Goal: Check status: Check status

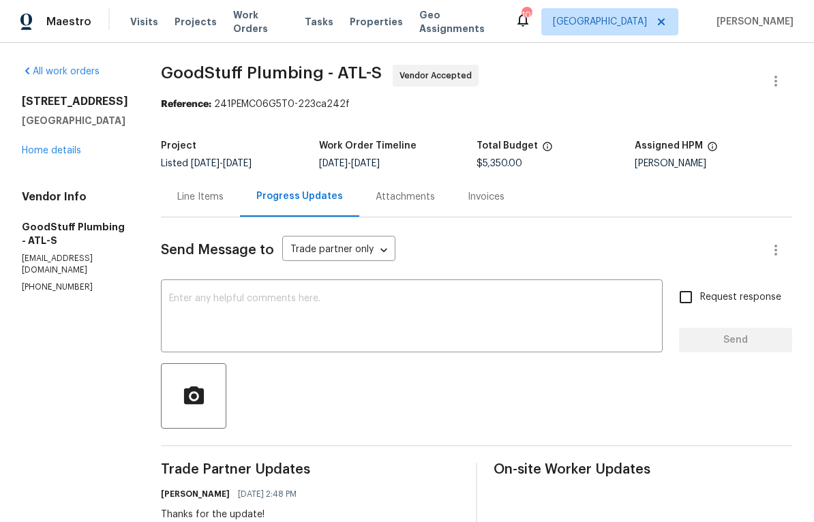
click at [47, 156] on link "Home details" at bounding box center [51, 151] width 59 height 10
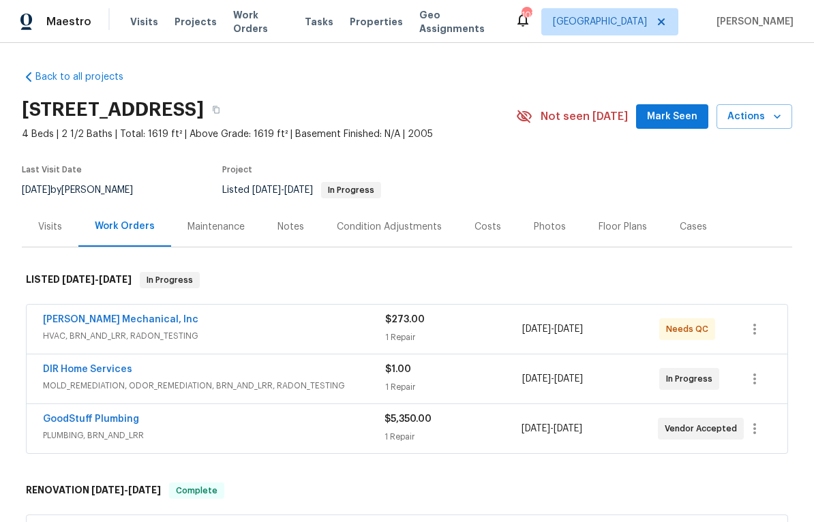
click at [75, 419] on link "GoodStuff Plumbing" at bounding box center [91, 420] width 96 height 10
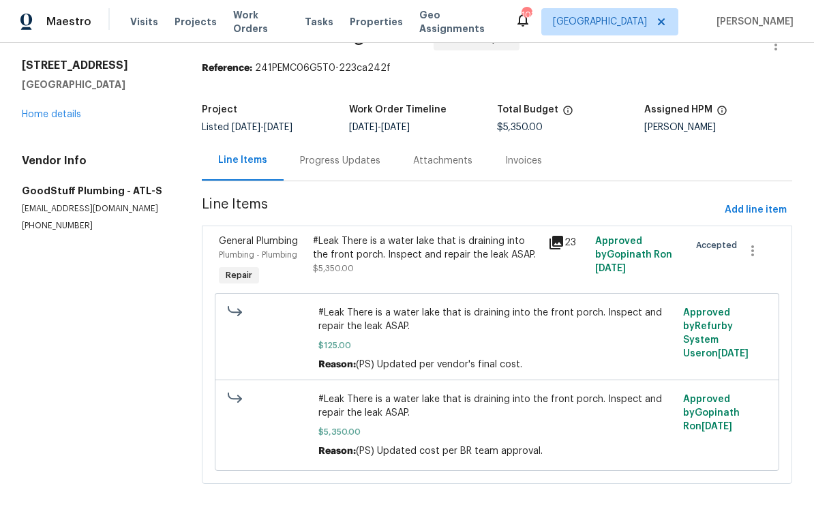
scroll to position [38, 0]
click at [332, 164] on div "Progress Updates" at bounding box center [340, 161] width 80 height 14
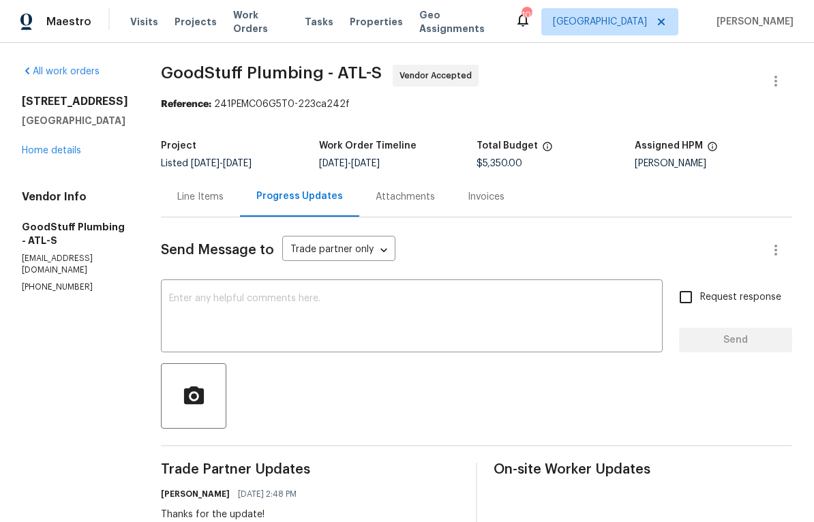
click at [49, 156] on link "Home details" at bounding box center [51, 151] width 59 height 10
